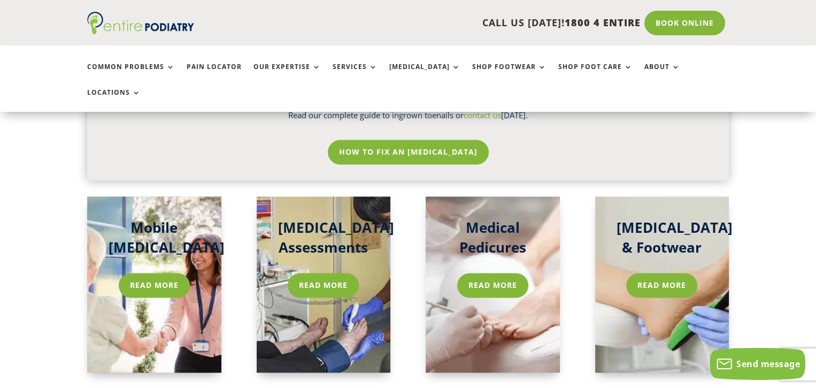
scroll to position [1616, 0]
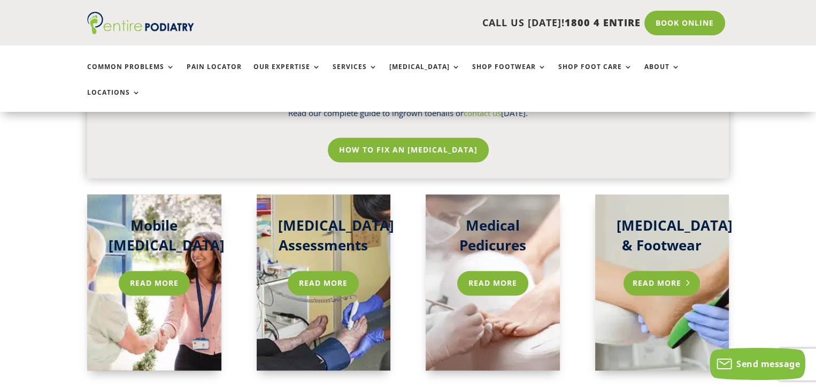
click at [676, 270] on link "Read More" at bounding box center [661, 282] width 76 height 25
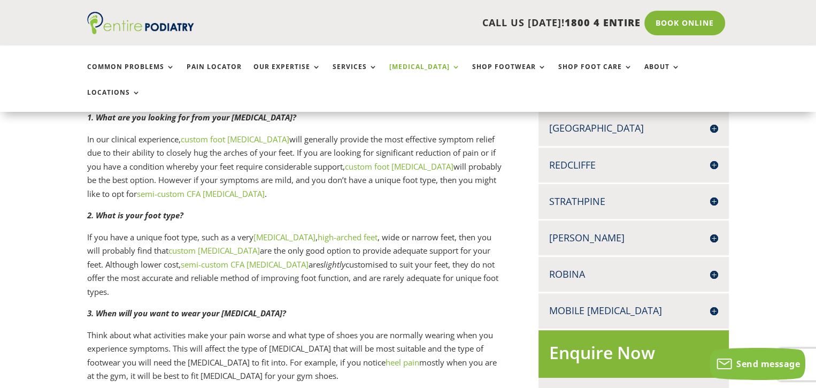
scroll to position [425, 0]
click at [321, 231] on link "high-arched feet" at bounding box center [348, 236] width 60 height 11
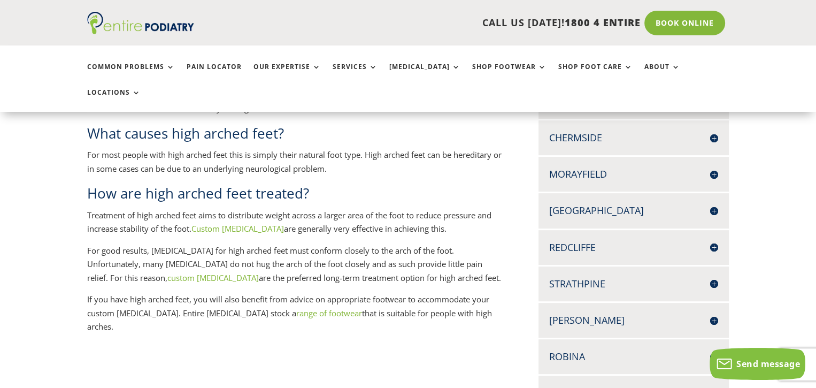
scroll to position [343, 0]
click at [715, 349] on h4 "Robina" at bounding box center [633, 355] width 169 height 13
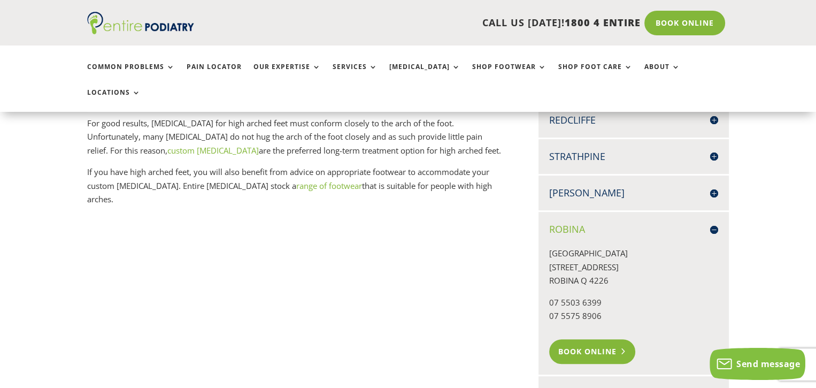
click at [597, 339] on link "Book Online" at bounding box center [592, 351] width 86 height 25
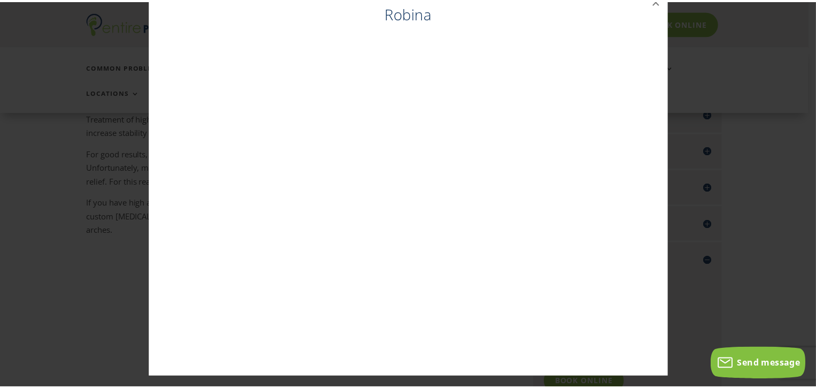
scroll to position [0, 0]
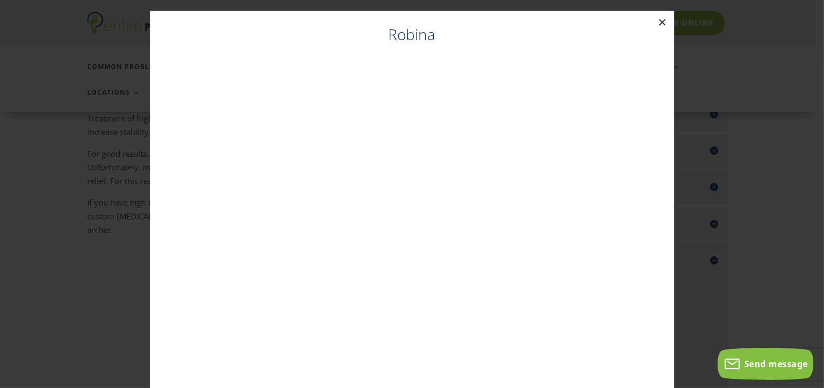
click at [659, 21] on button "×" at bounding box center [663, 23] width 24 height 24
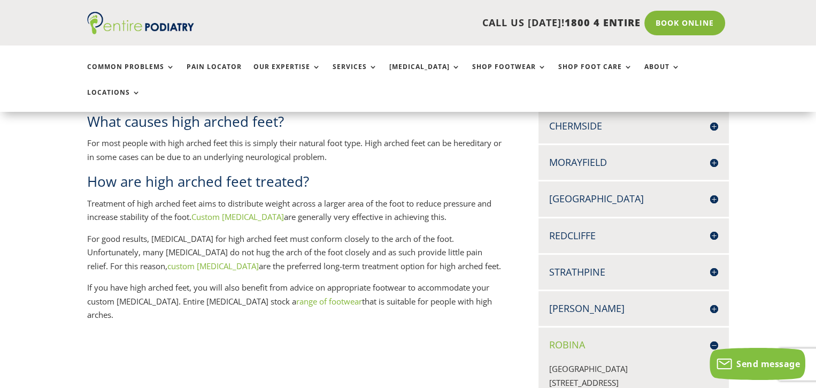
scroll to position [353, 0]
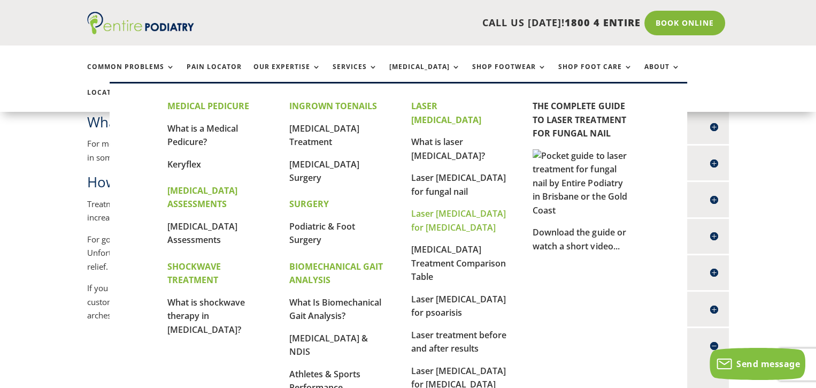
click at [444, 207] on link "Laser [MEDICAL_DATA] for [MEDICAL_DATA]" at bounding box center [458, 220] width 95 height 26
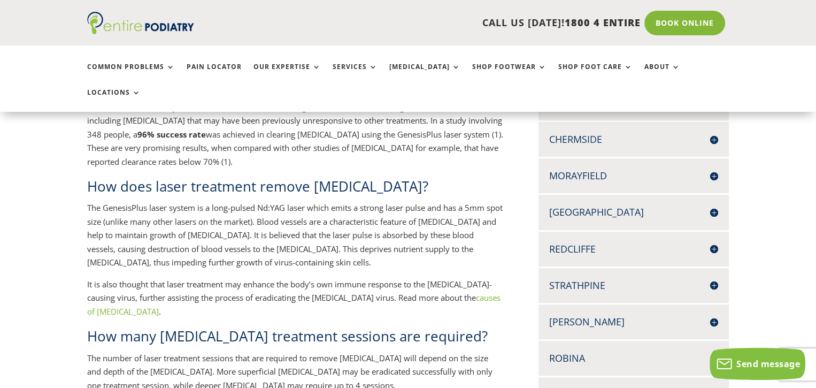
scroll to position [382, 0]
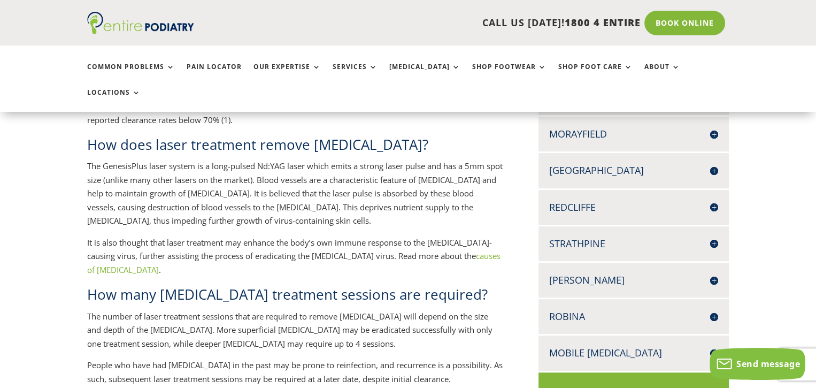
click at [454, 250] on link "causes of plantar warts" at bounding box center [293, 262] width 413 height 25
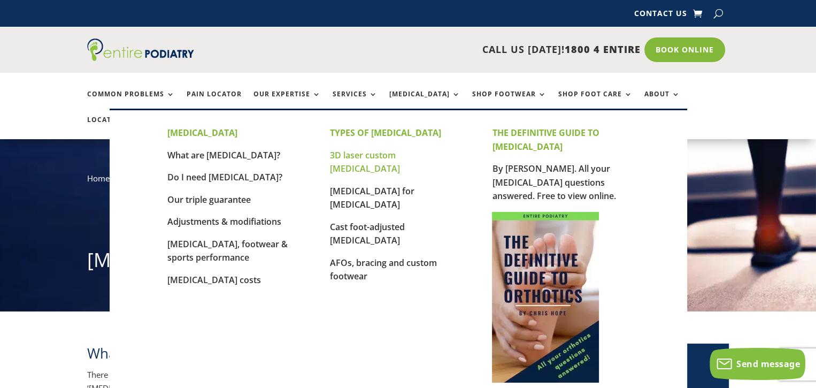
click at [400, 154] on link "3D laser custom [MEDICAL_DATA]" at bounding box center [365, 162] width 70 height 26
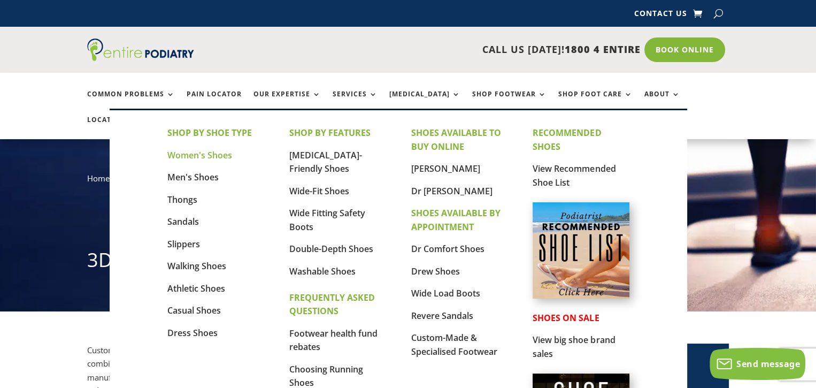
click at [213, 154] on link "Women's Shoes" at bounding box center [199, 155] width 65 height 12
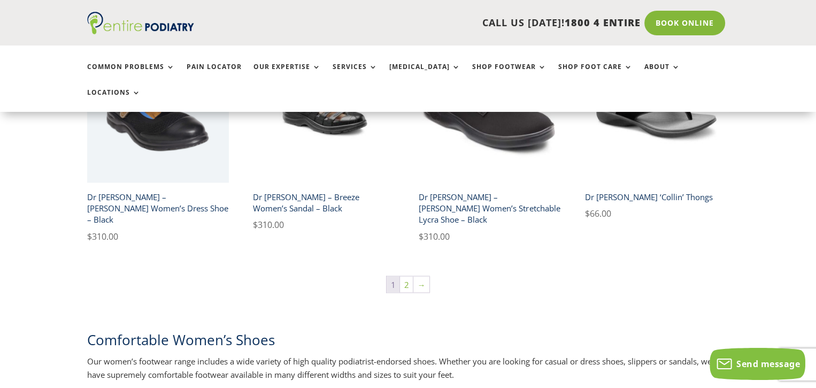
scroll to position [1873, 0]
click at [423, 276] on link "→" at bounding box center [421, 284] width 16 height 16
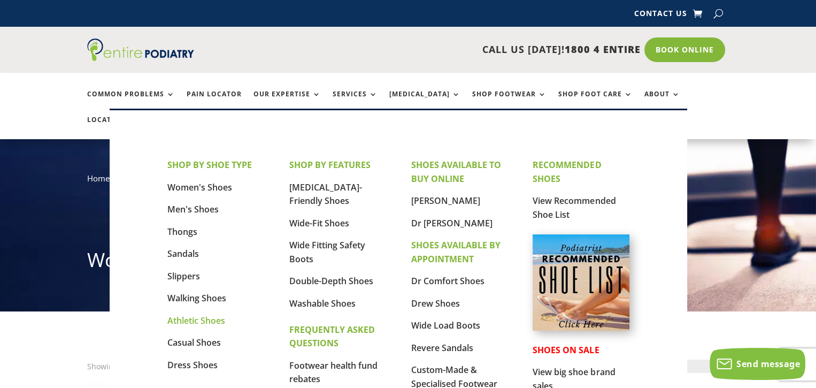
click at [214, 320] on link "Athletic Shoes" at bounding box center [196, 320] width 58 height 12
click at [207, 365] on link "Dress Shoes" at bounding box center [192, 365] width 50 height 12
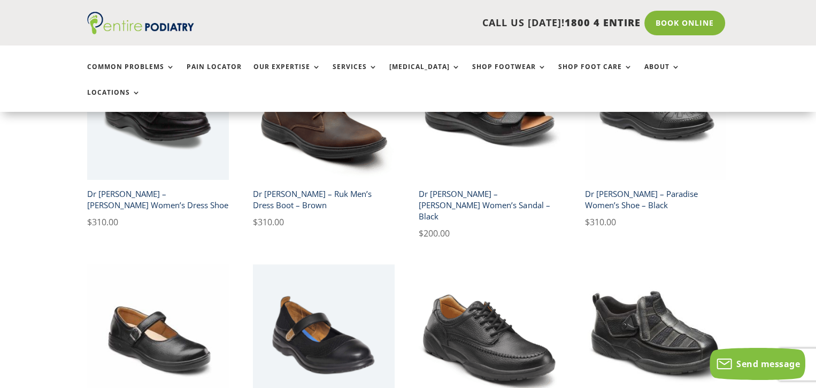
scroll to position [297, 0]
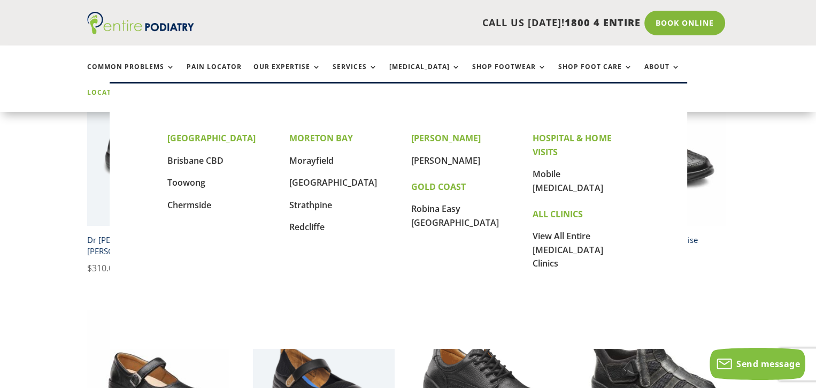
click at [141, 89] on link "Locations" at bounding box center [113, 100] width 53 height 23
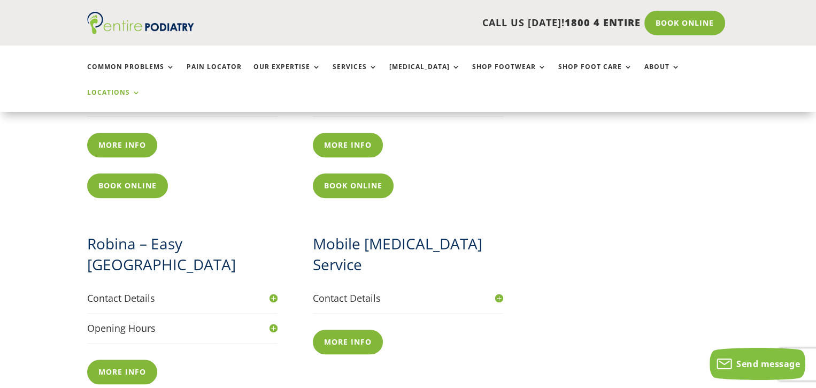
scroll to position [1151, 0]
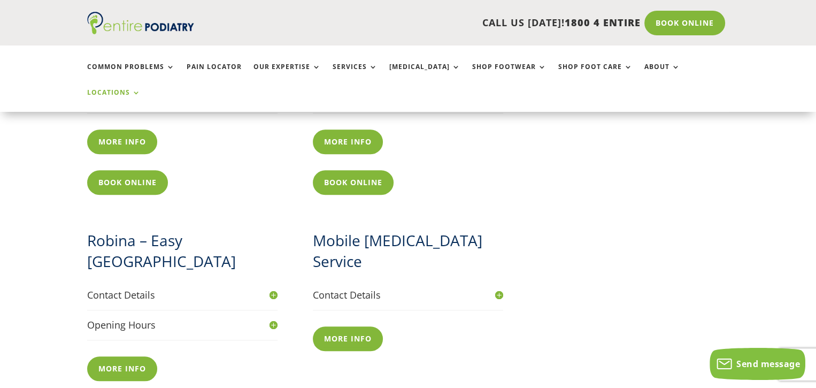
click at [273, 288] on h4 "Contact Details" at bounding box center [182, 294] width 190 height 13
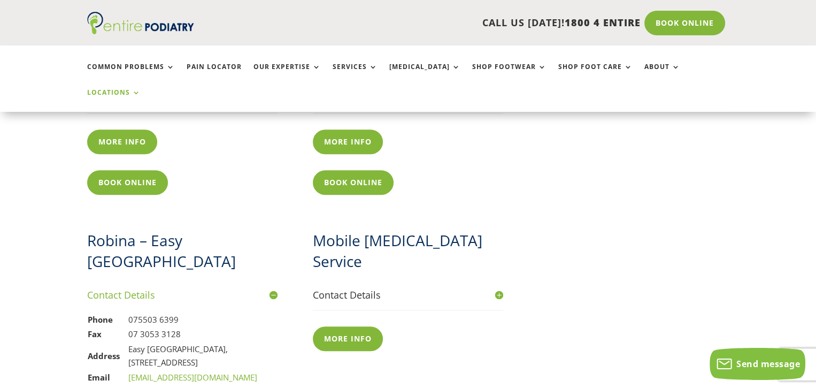
drag, startPoint x: 199, startPoint y: 318, endPoint x: 127, endPoint y: 319, distance: 72.2
click at [128, 342] on td "Easy [GEOGRAPHIC_DATA], [STREET_ADDRESS]" at bounding box center [193, 356] width 130 height 28
copy td "[STREET_ADDRESS]"
